Goal: Information Seeking & Learning: Check status

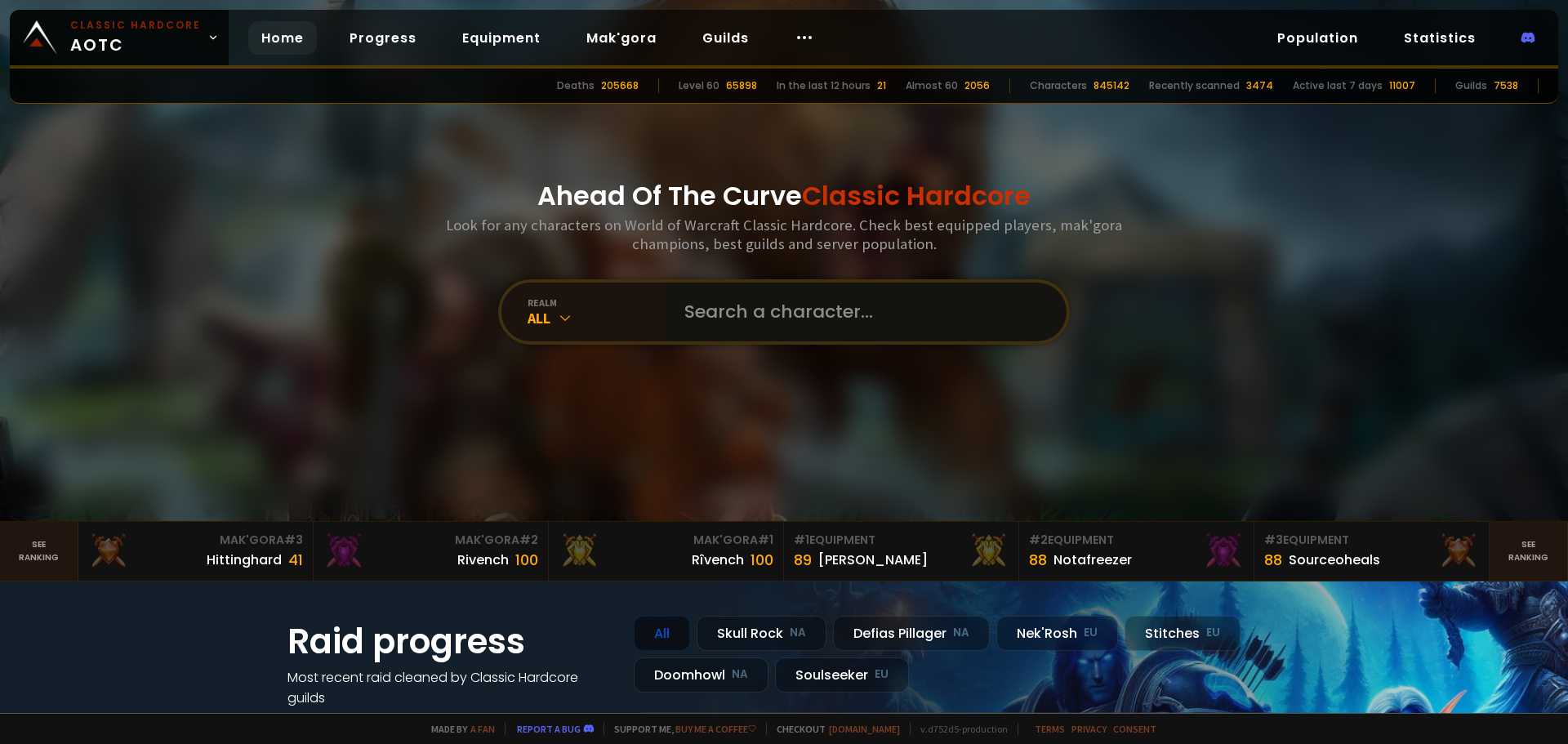
click at [719, 301] on input "text" at bounding box center [860, 311] width 373 height 59
type input "viagruh"
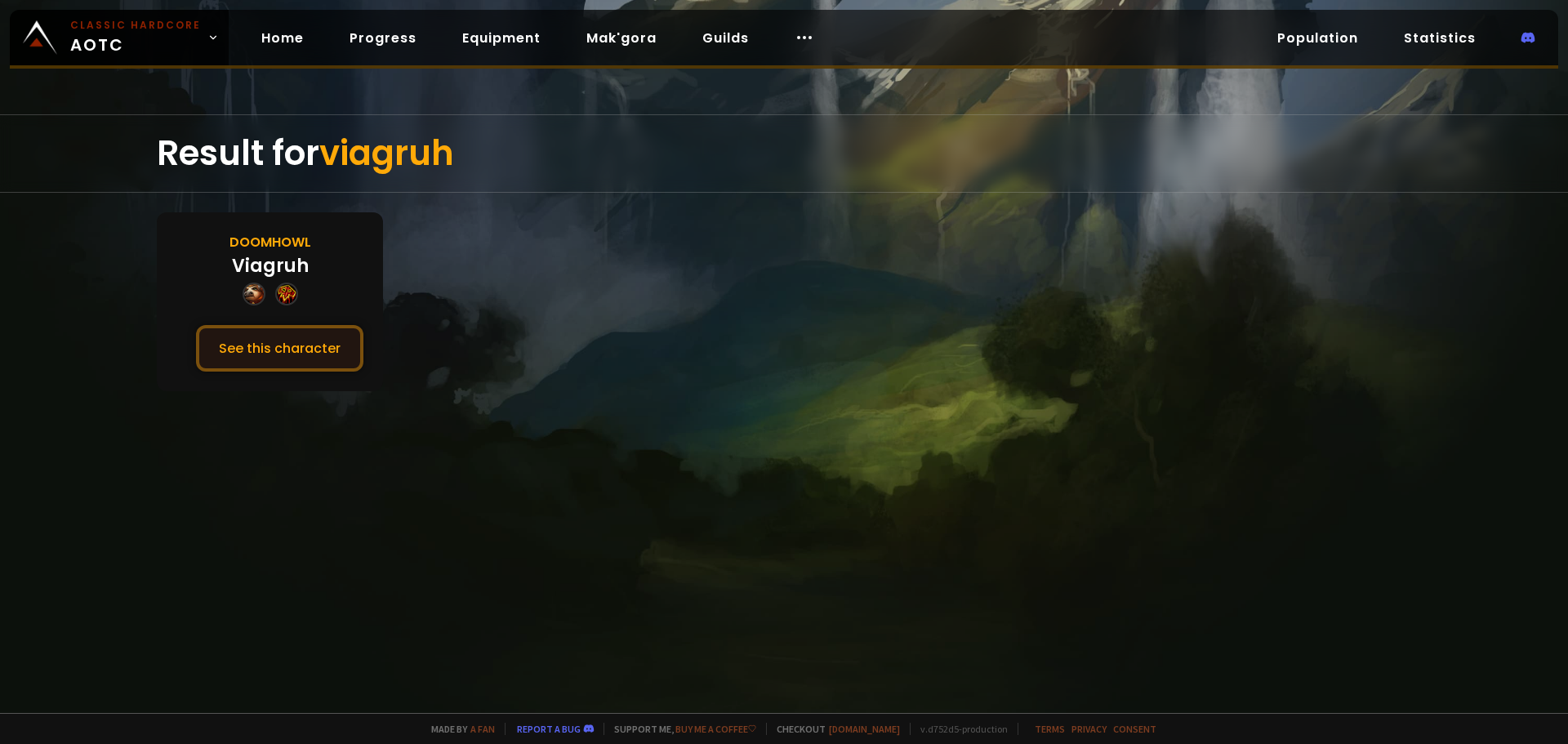
click at [313, 345] on button "See this character" at bounding box center [279, 348] width 167 height 46
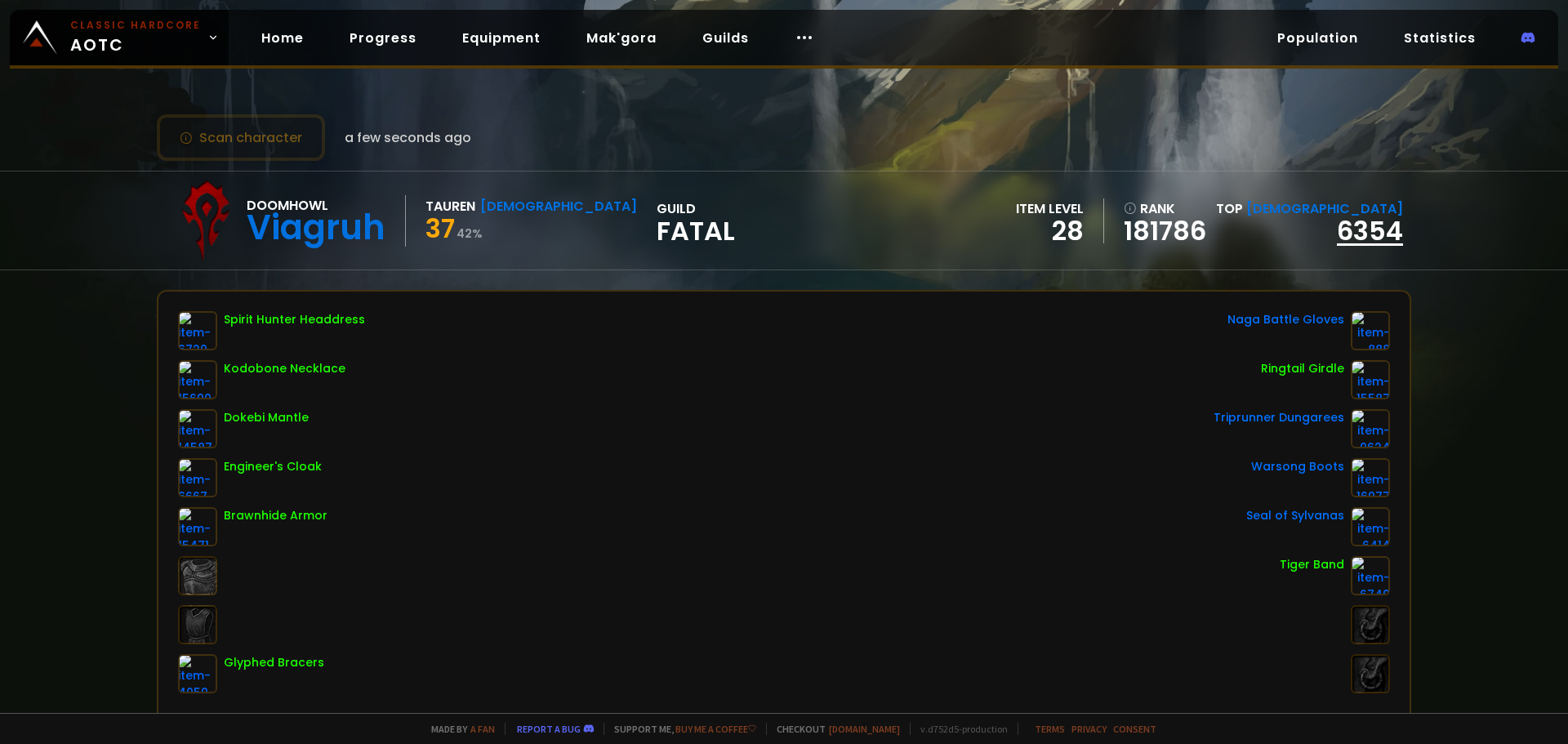
click at [1345, 243] on link "6354" at bounding box center [1369, 231] width 66 height 37
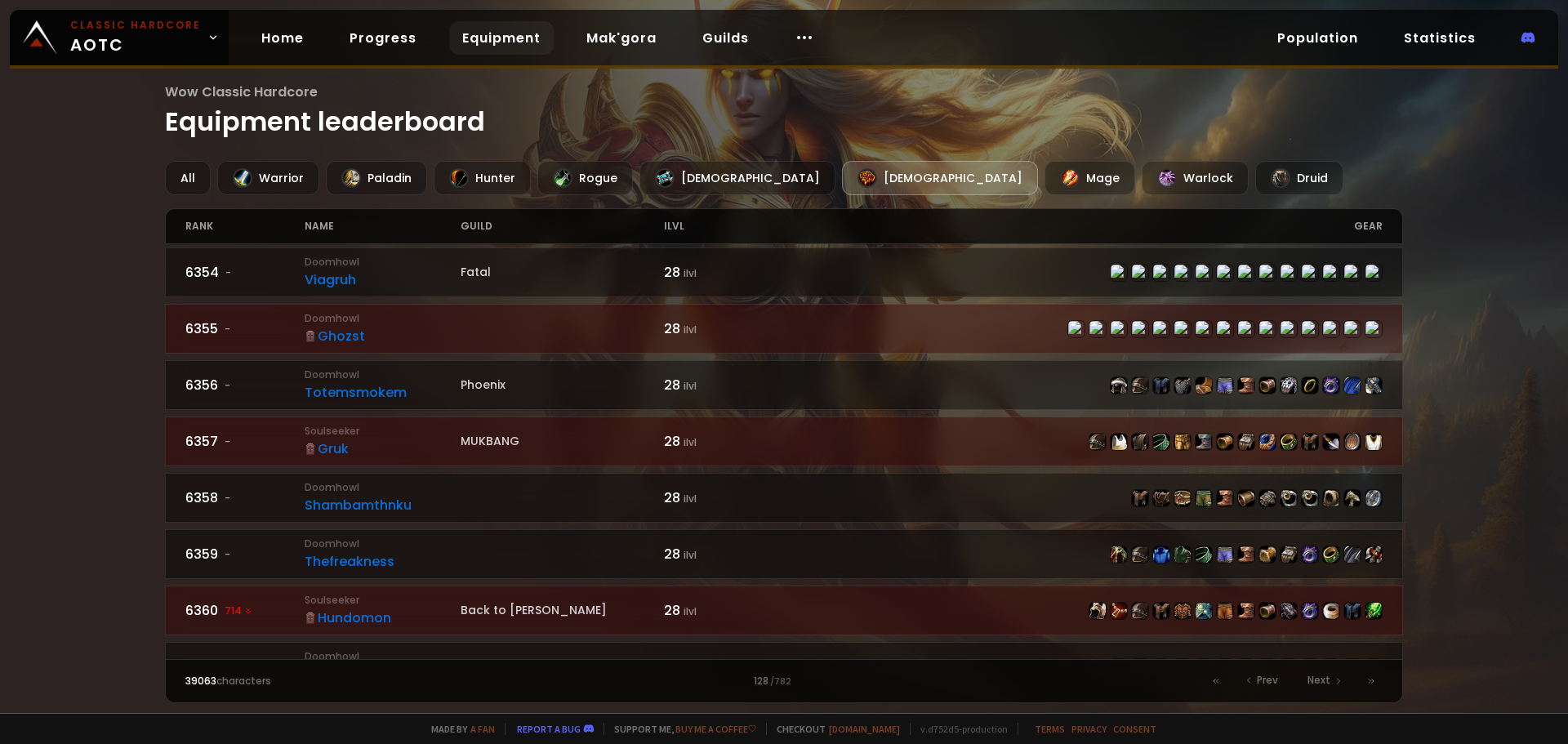
scroll to position [175, 0]
click at [1379, 677] on div at bounding box center [1371, 682] width 23 height 23
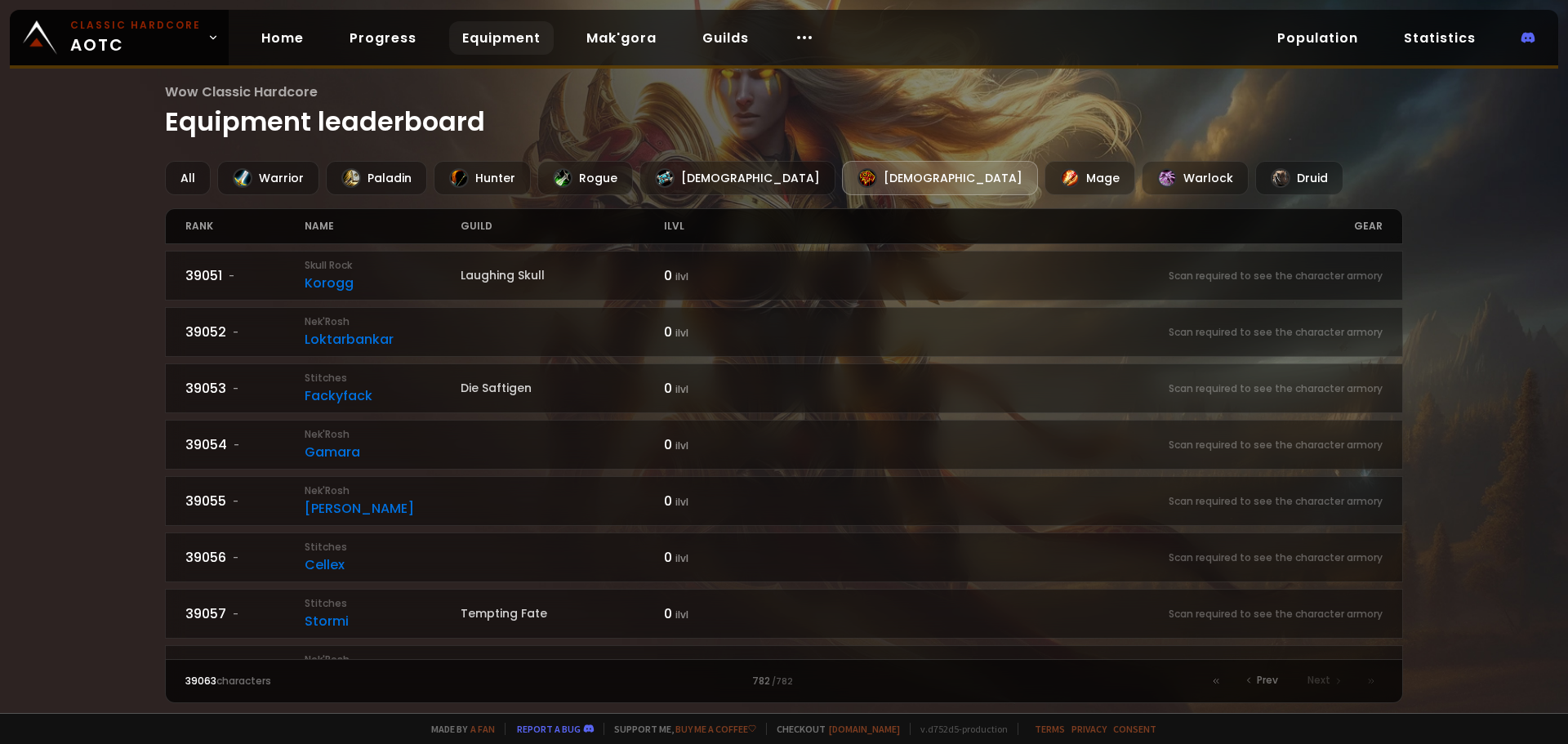
scroll to position [325, 0]
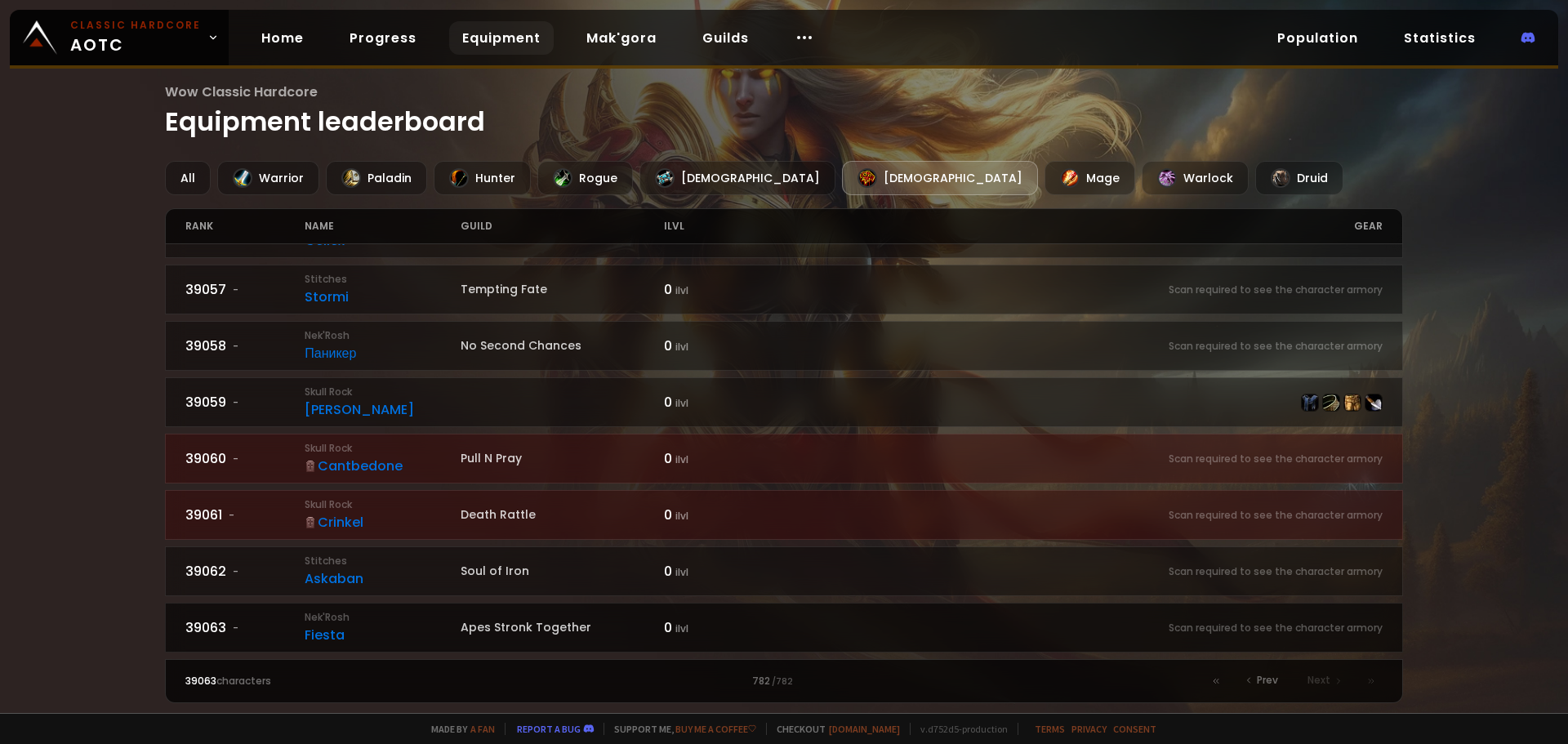
click at [338, 626] on div "Fiesta" at bounding box center [382, 634] width 156 height 20
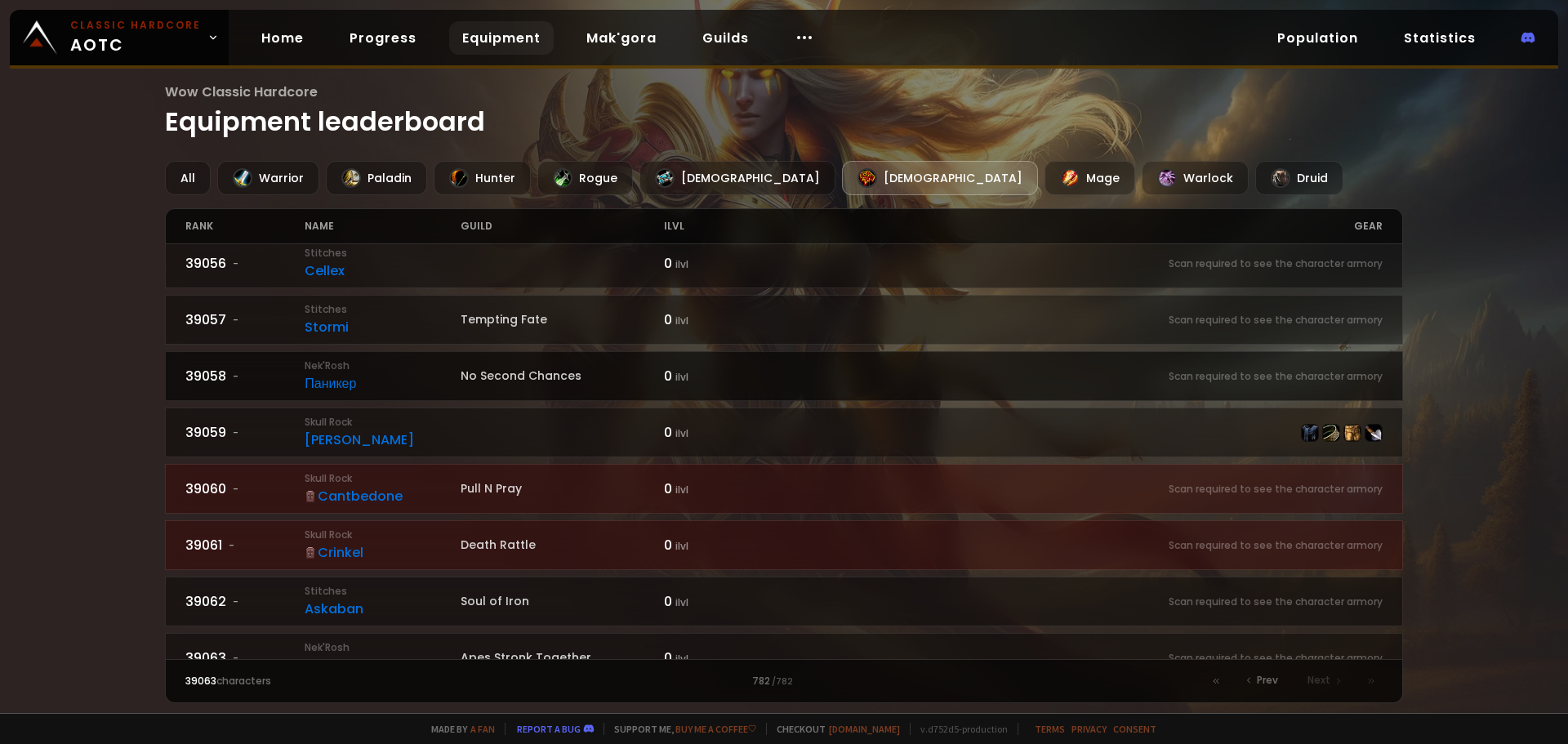
scroll to position [325, 0]
